Goal: Information Seeking & Learning: Learn about a topic

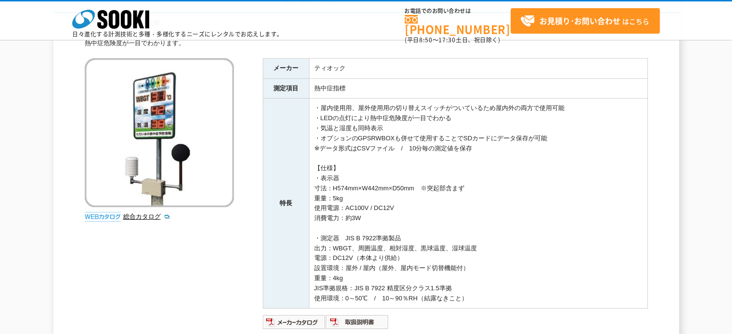
scroll to position [48, 0]
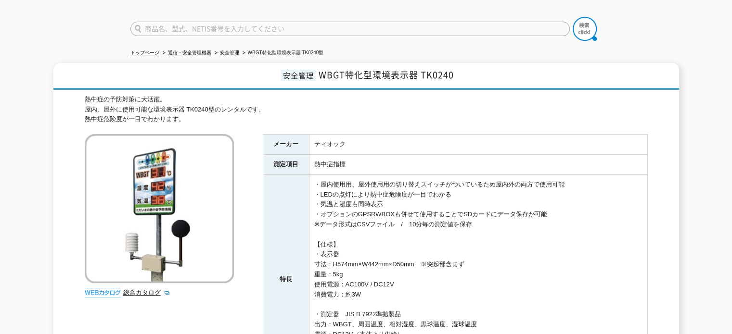
scroll to position [48, 0]
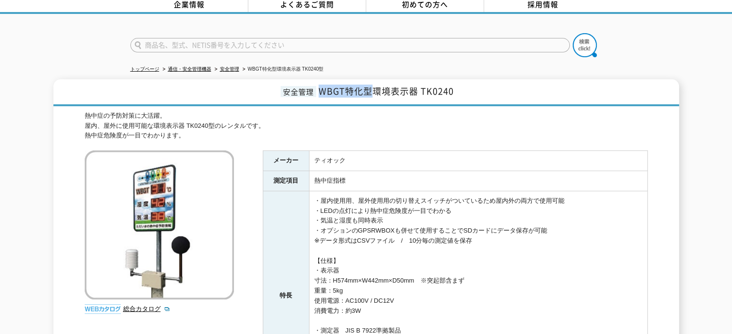
drag, startPoint x: 320, startPoint y: 83, endPoint x: 372, endPoint y: 82, distance: 52.0
click at [372, 85] on span "WBGT特化型環境表示器 TK0240" at bounding box center [385, 91] width 135 height 13
copy span "WBGT特化型"
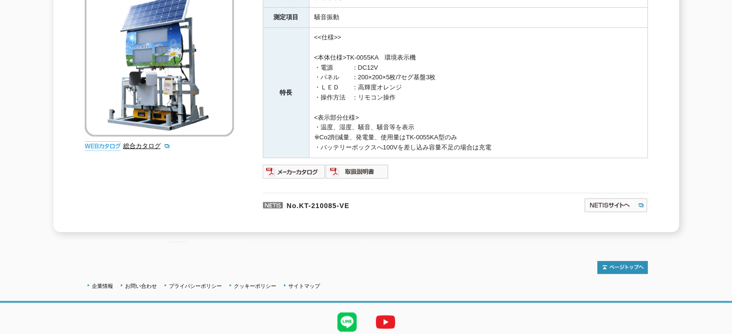
scroll to position [192, 0]
click at [295, 163] on img at bounding box center [294, 170] width 63 height 15
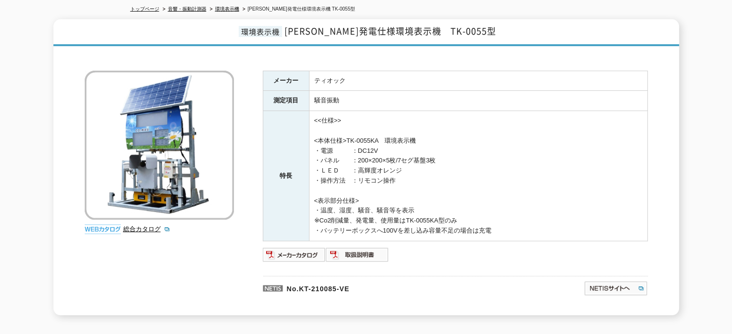
scroll to position [0, 0]
